Goal: Find specific page/section: Find specific page/section

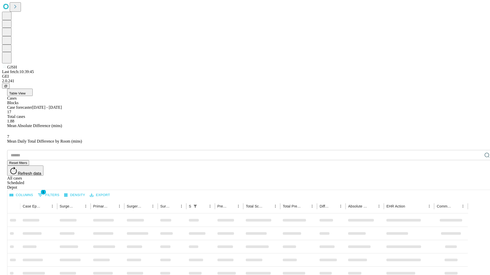
click at [476, 185] on div "Depot" at bounding box center [250, 187] width 486 height 5
